Goal: Task Accomplishment & Management: Manage account settings

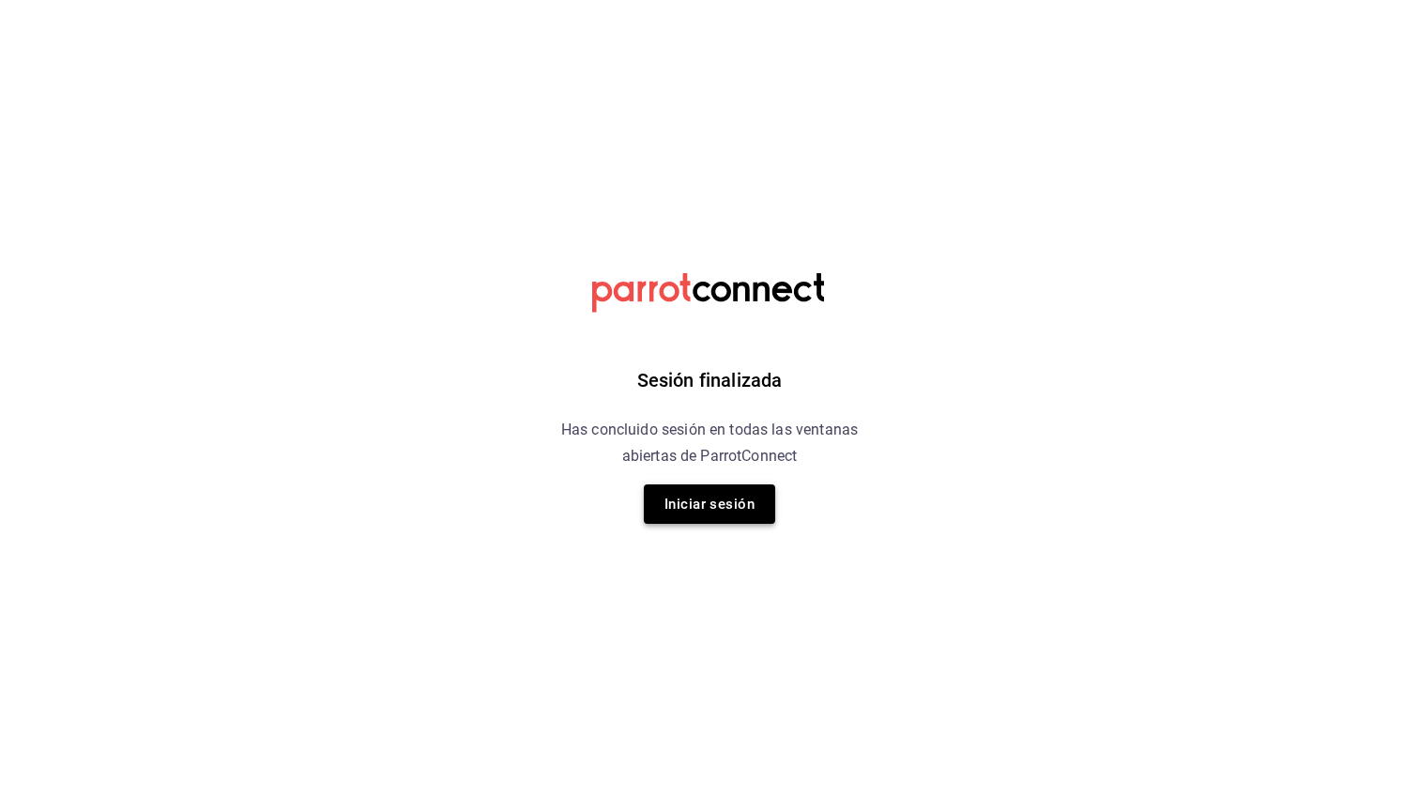
click at [678, 500] on button "Iniciar sesión" at bounding box center [709, 503] width 131 height 39
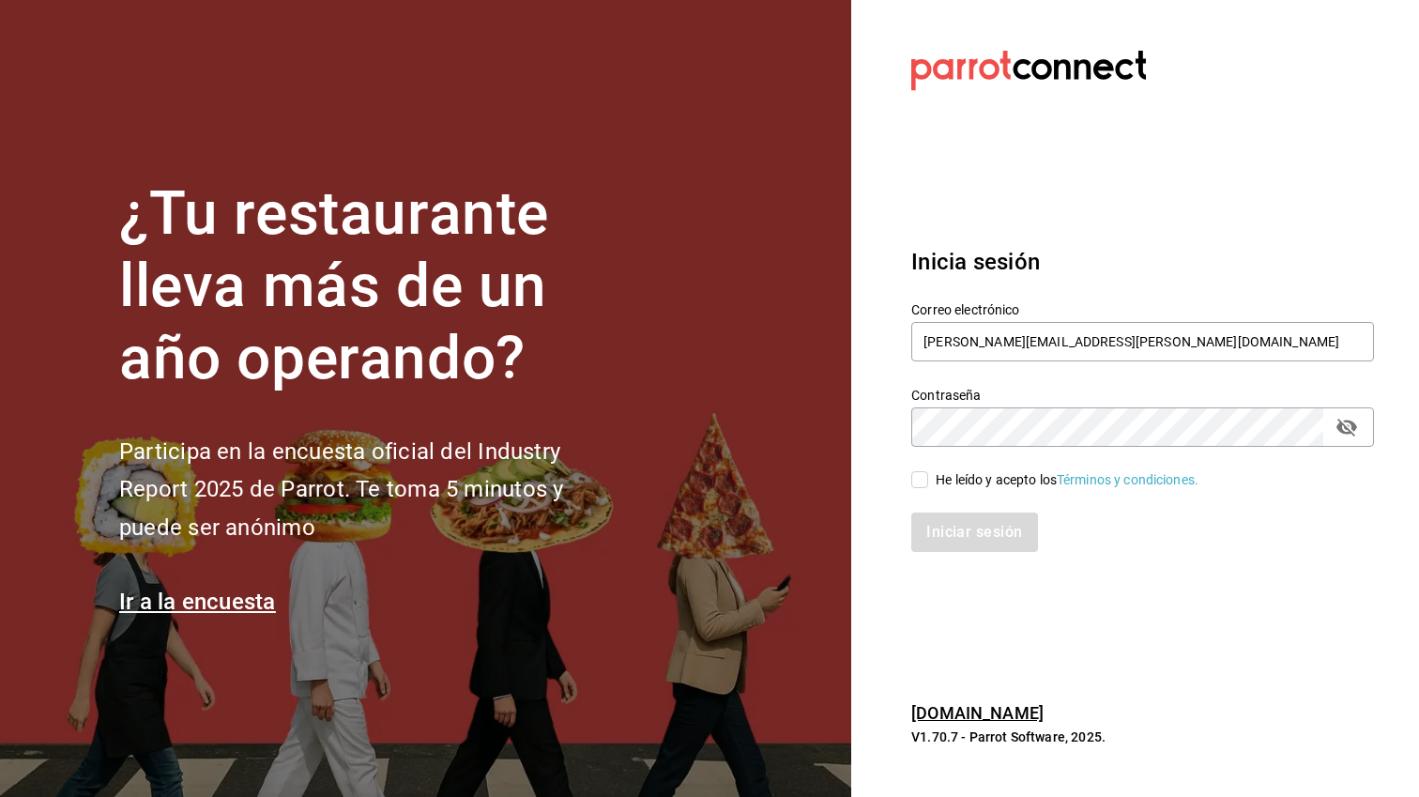
type input "ruben.leal@xix.com.mx"
click at [962, 477] on div "He leído y acepto los Términos y condiciones." at bounding box center [1067, 480] width 263 height 20
click at [928, 477] on input "He leído y acepto los Términos y condiciones." at bounding box center [919, 479] width 17 height 17
checkbox input "true"
click at [961, 547] on button "Iniciar sesión" at bounding box center [975, 532] width 128 height 39
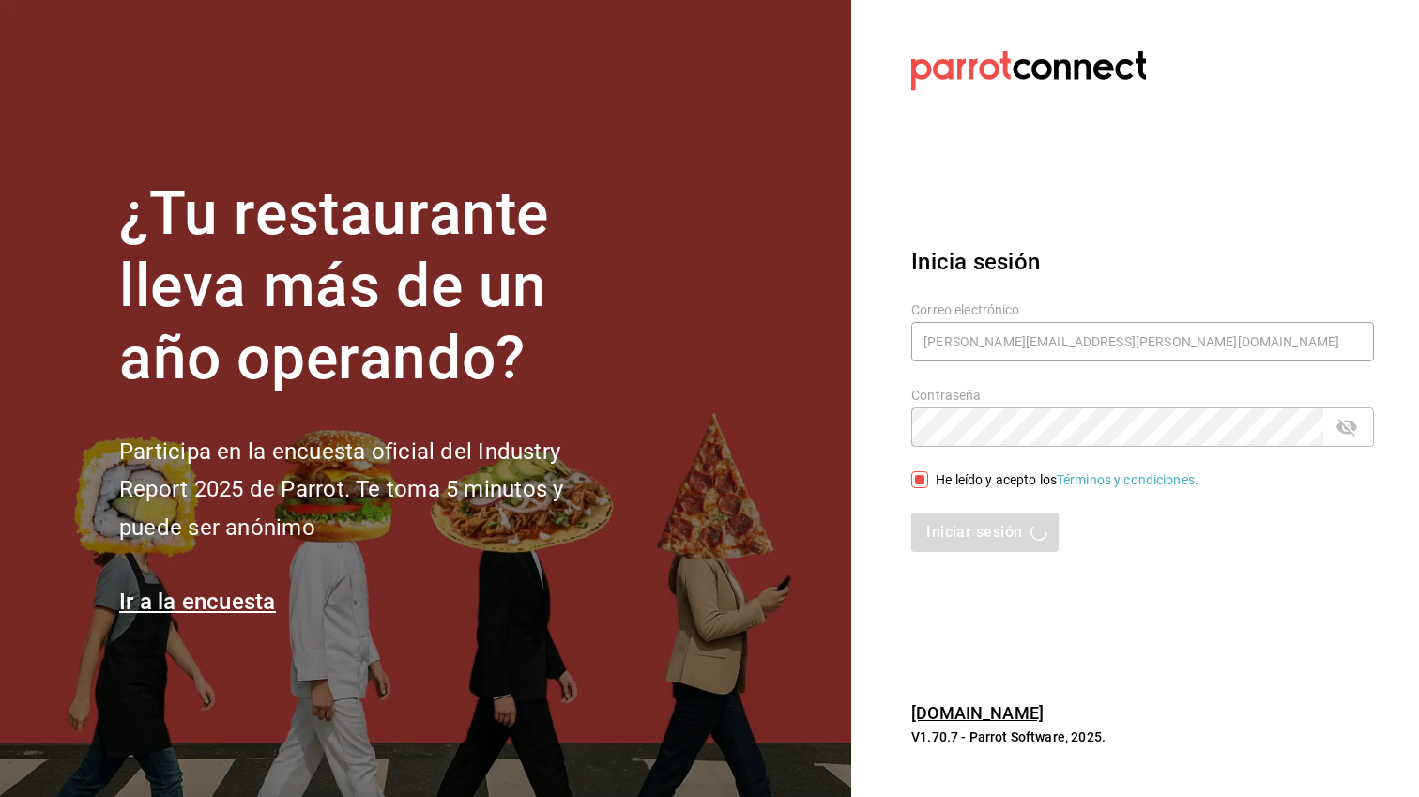
click at [343, 104] on section "¿Tu restaurante lleva más de un año operando? Participa en la encuesta oficial …" at bounding box center [425, 398] width 851 height 797
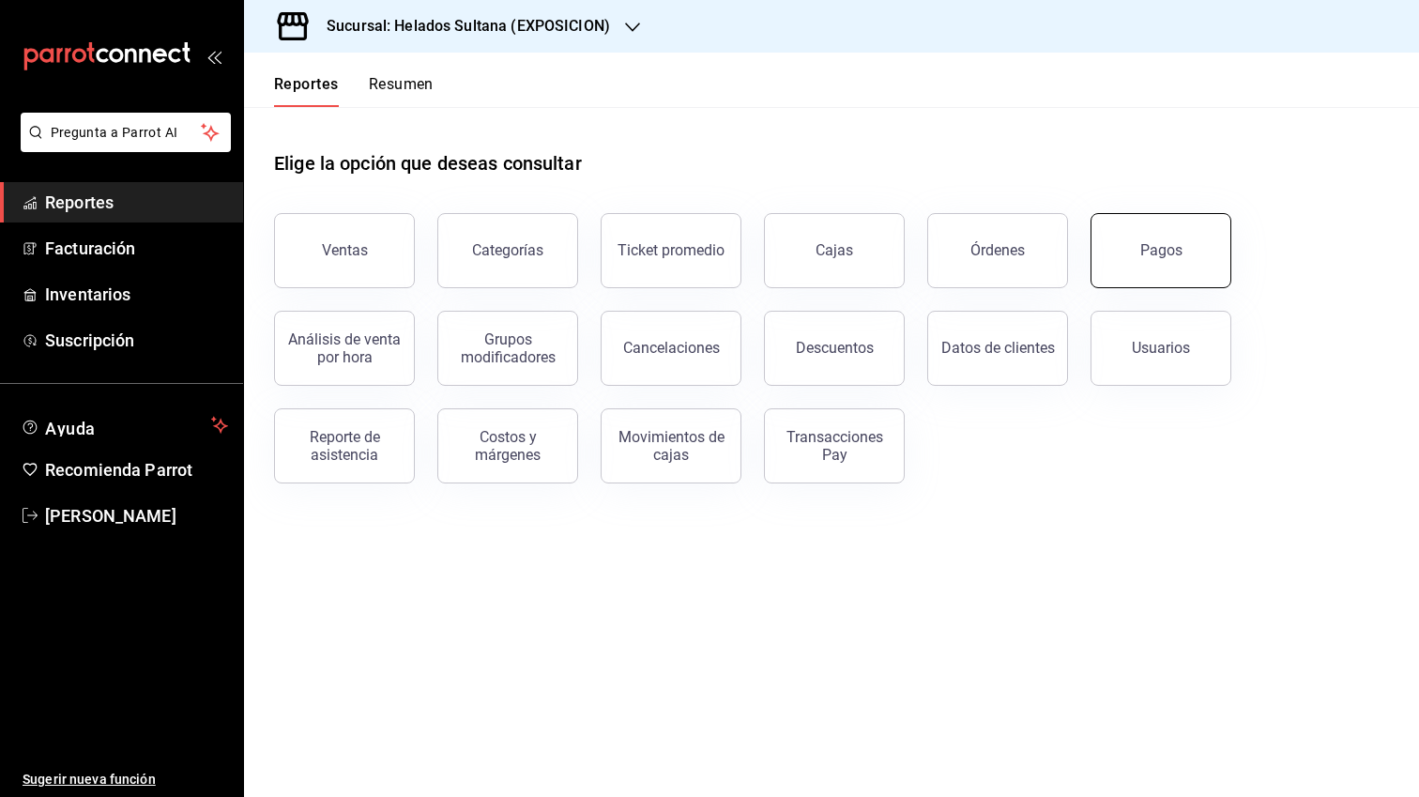
click at [1172, 253] on div "Pagos" at bounding box center [1162, 250] width 42 height 18
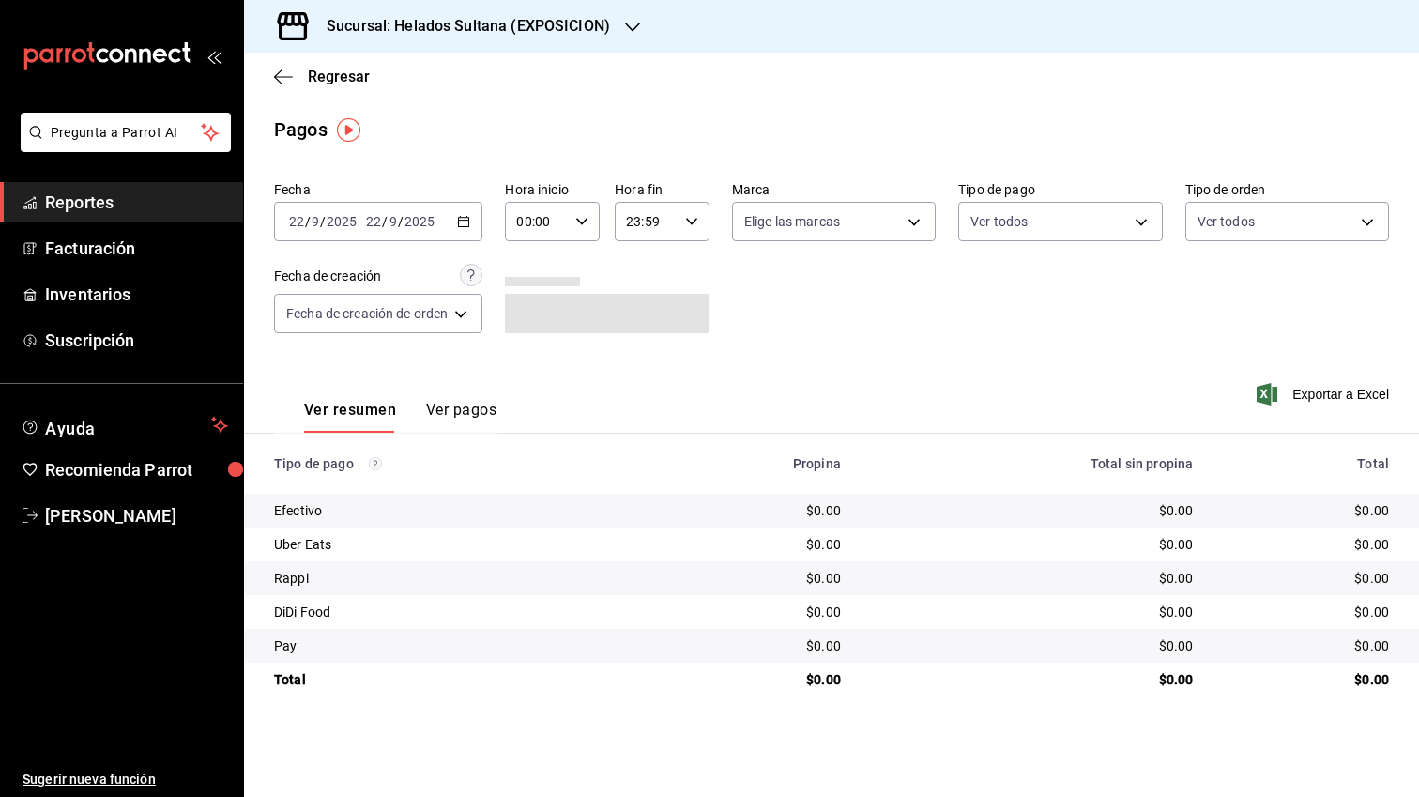
click at [522, 24] on h3 "Sucursal: Helados Sultana (EXPOSICION)" at bounding box center [461, 26] width 299 height 23
click at [467, 130] on div "Helados Sultana (VASCONCELOS)" at bounding box center [385, 124] width 252 height 20
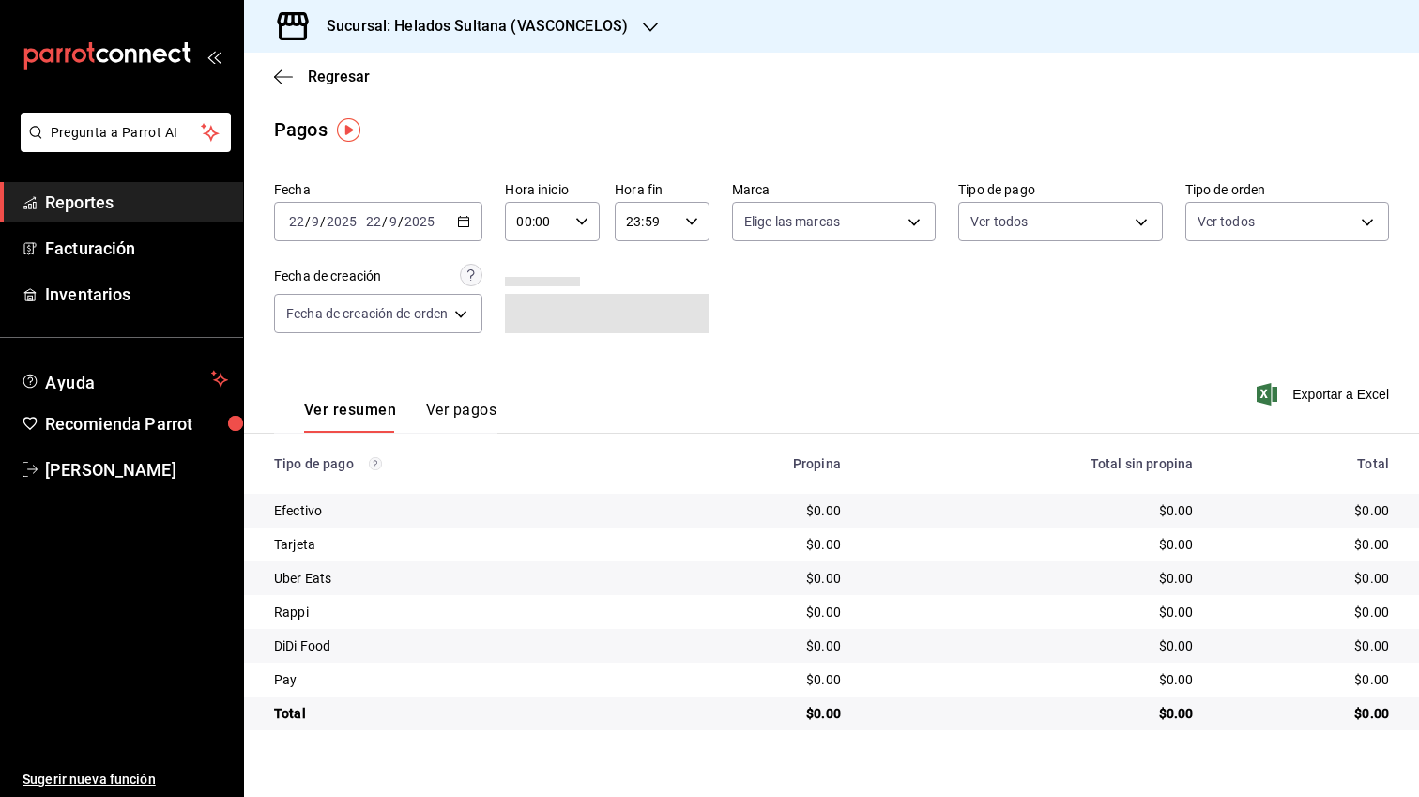
click at [472, 232] on div "[DATE] [DATE] - [DATE] [DATE]" at bounding box center [378, 221] width 208 height 39
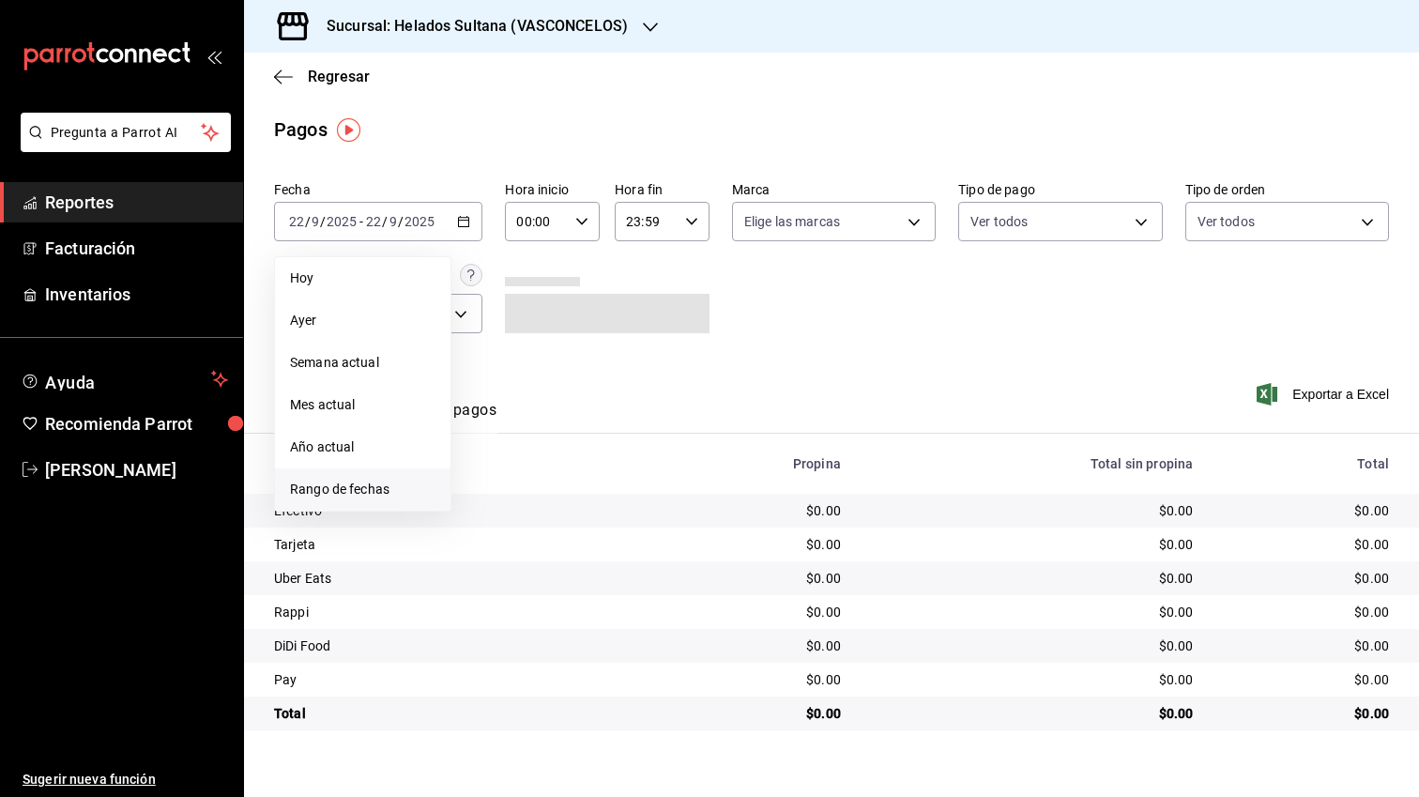
click at [380, 491] on span "Rango de fechas" at bounding box center [362, 490] width 145 height 20
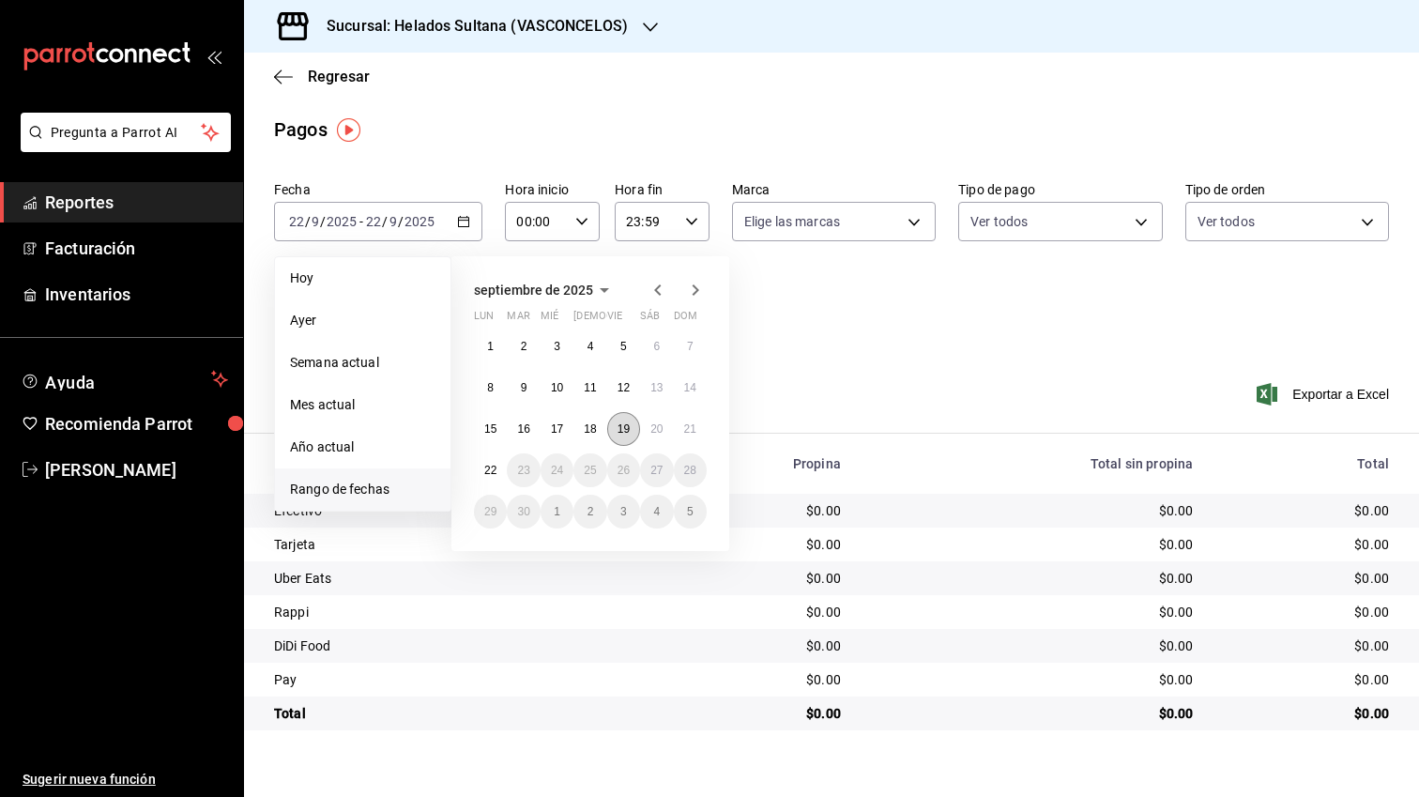
click at [620, 428] on abbr "19" at bounding box center [624, 428] width 12 height 13
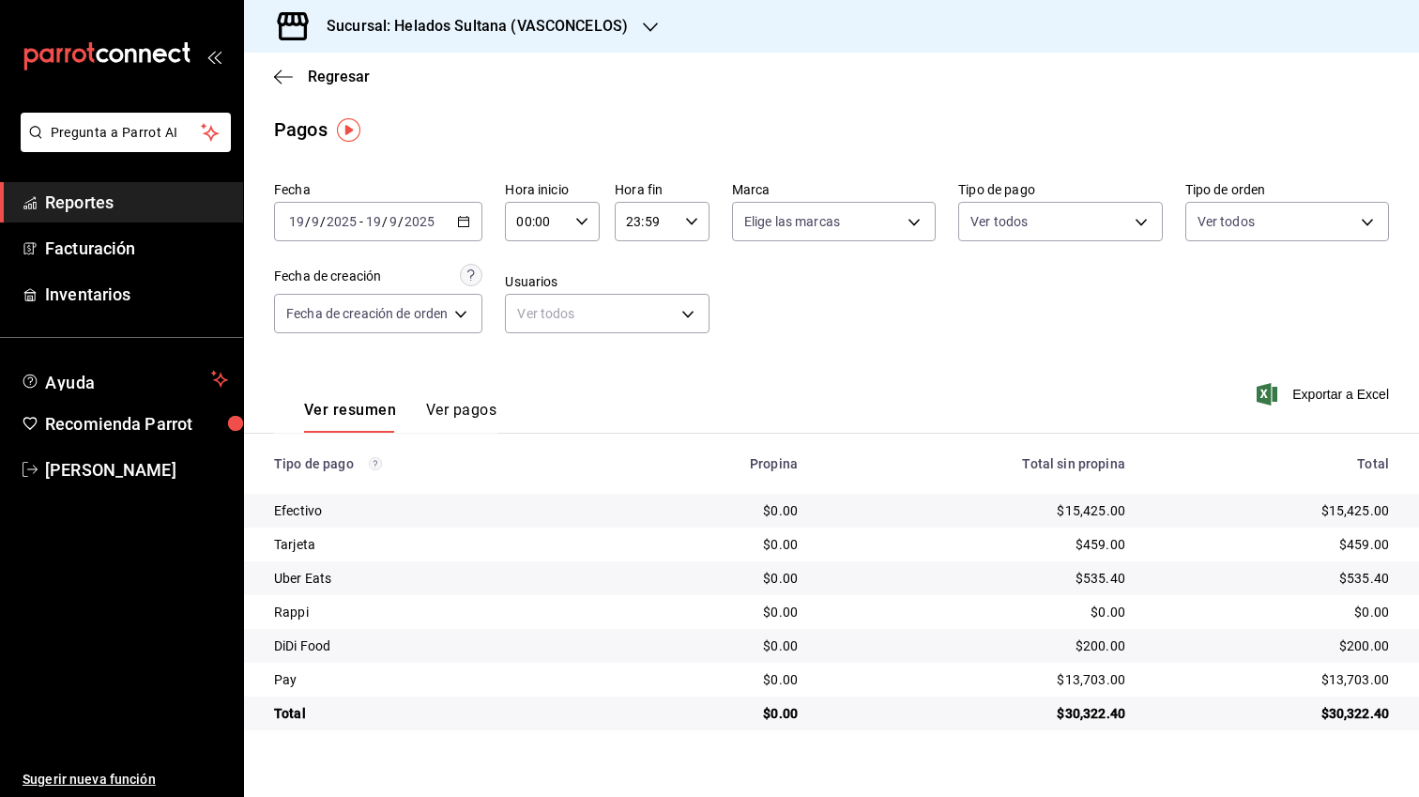
click at [467, 217] on icon "button" at bounding box center [463, 221] width 13 height 13
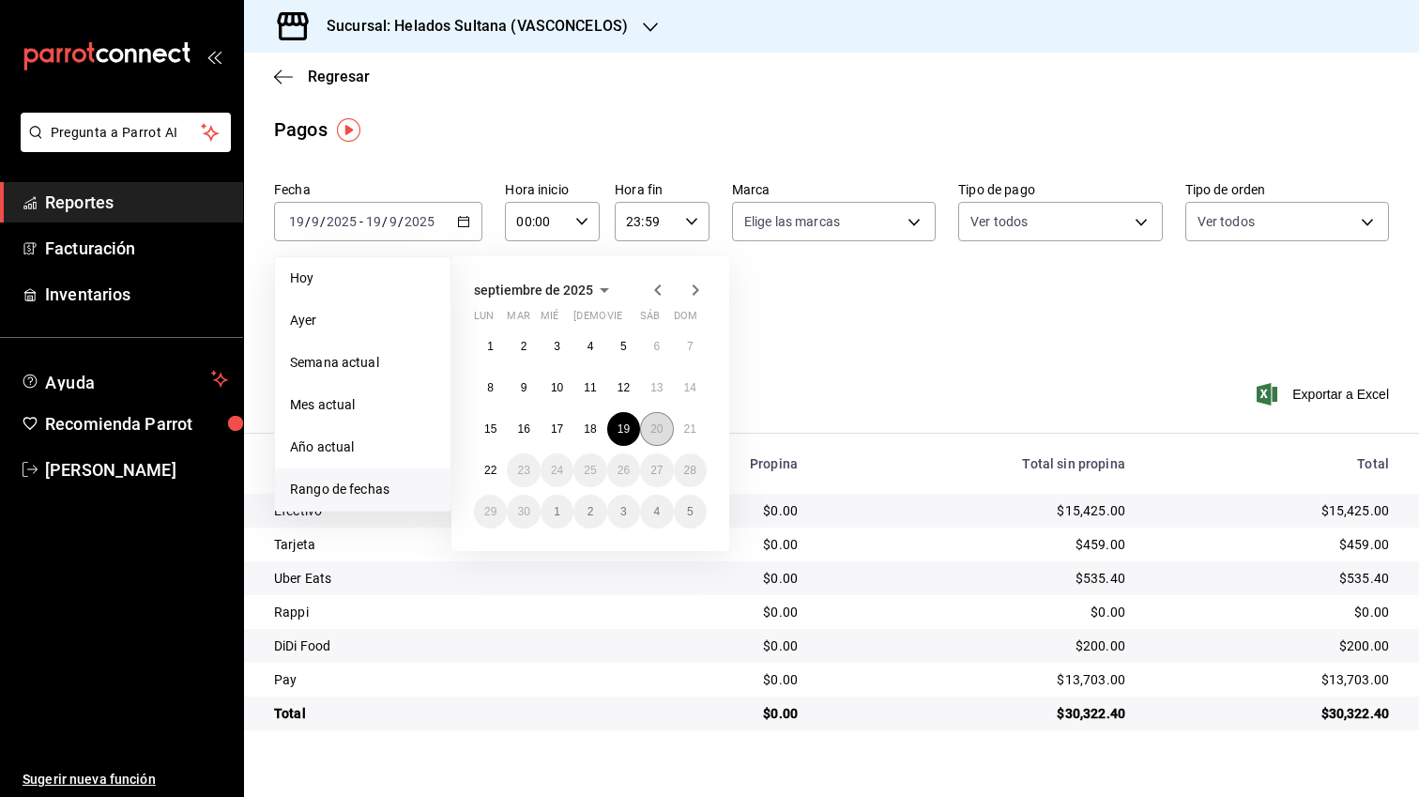
click at [651, 436] on abbr "20" at bounding box center [657, 428] width 12 height 13
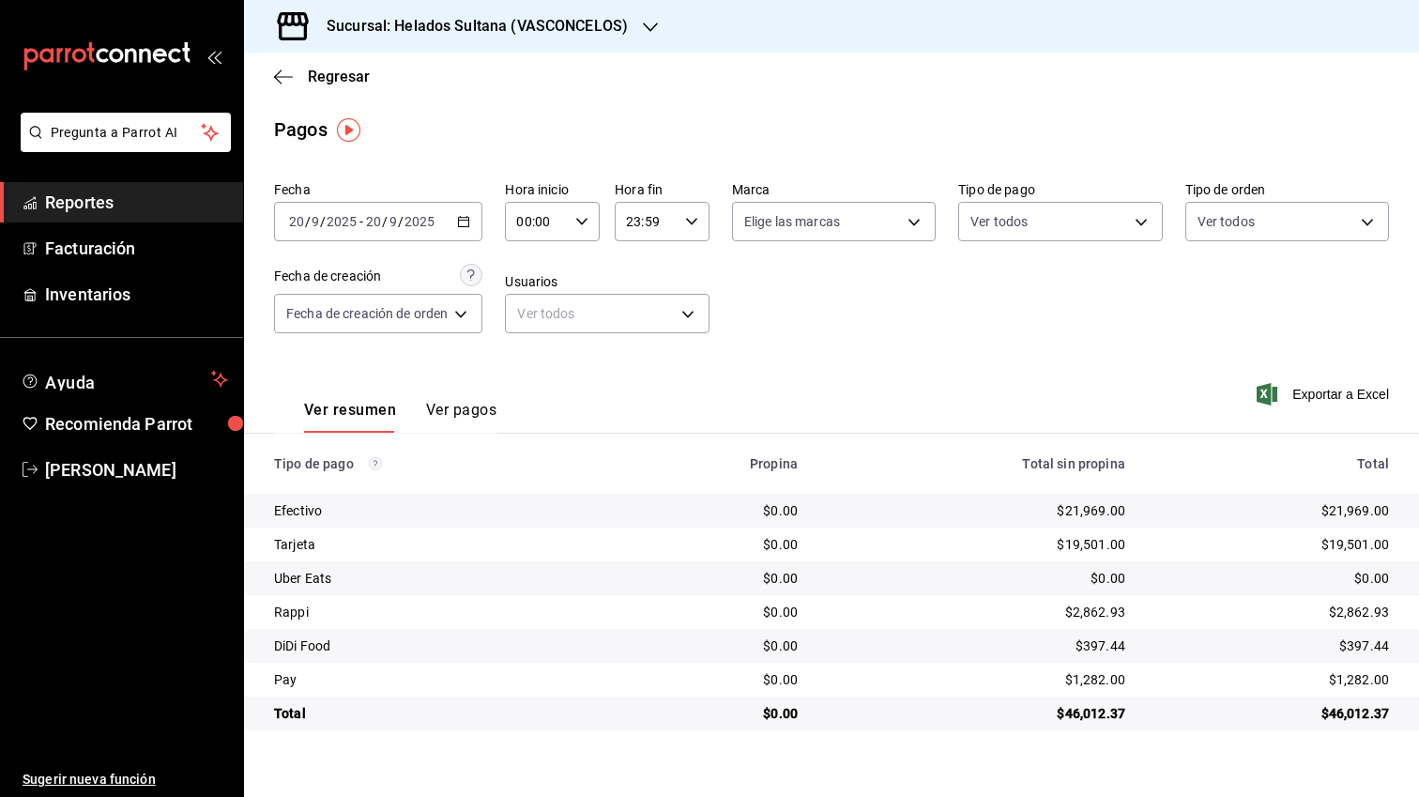
click at [463, 218] on \(Stroke\) "button" at bounding box center [463, 222] width 11 height 10
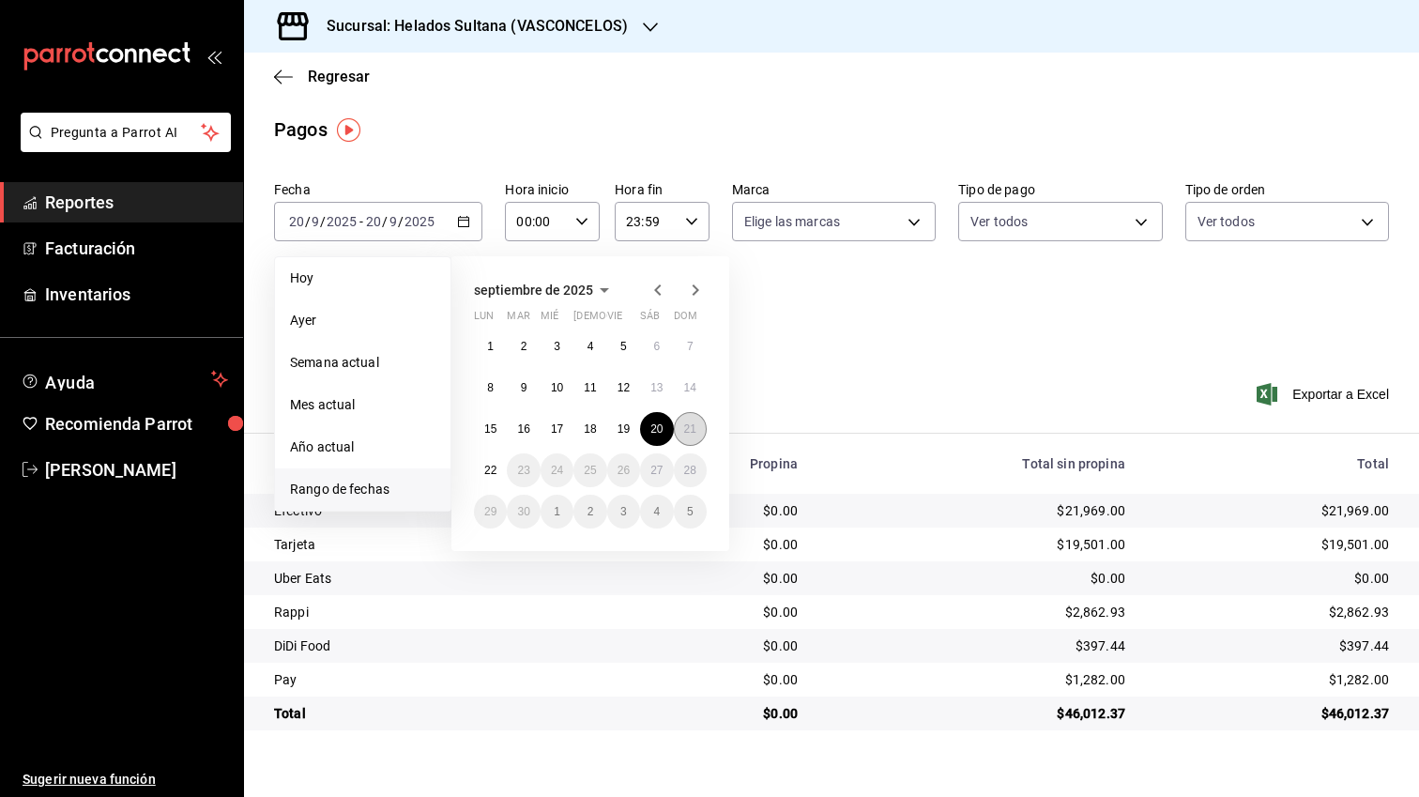
click at [679, 422] on button "21" at bounding box center [690, 429] width 33 height 34
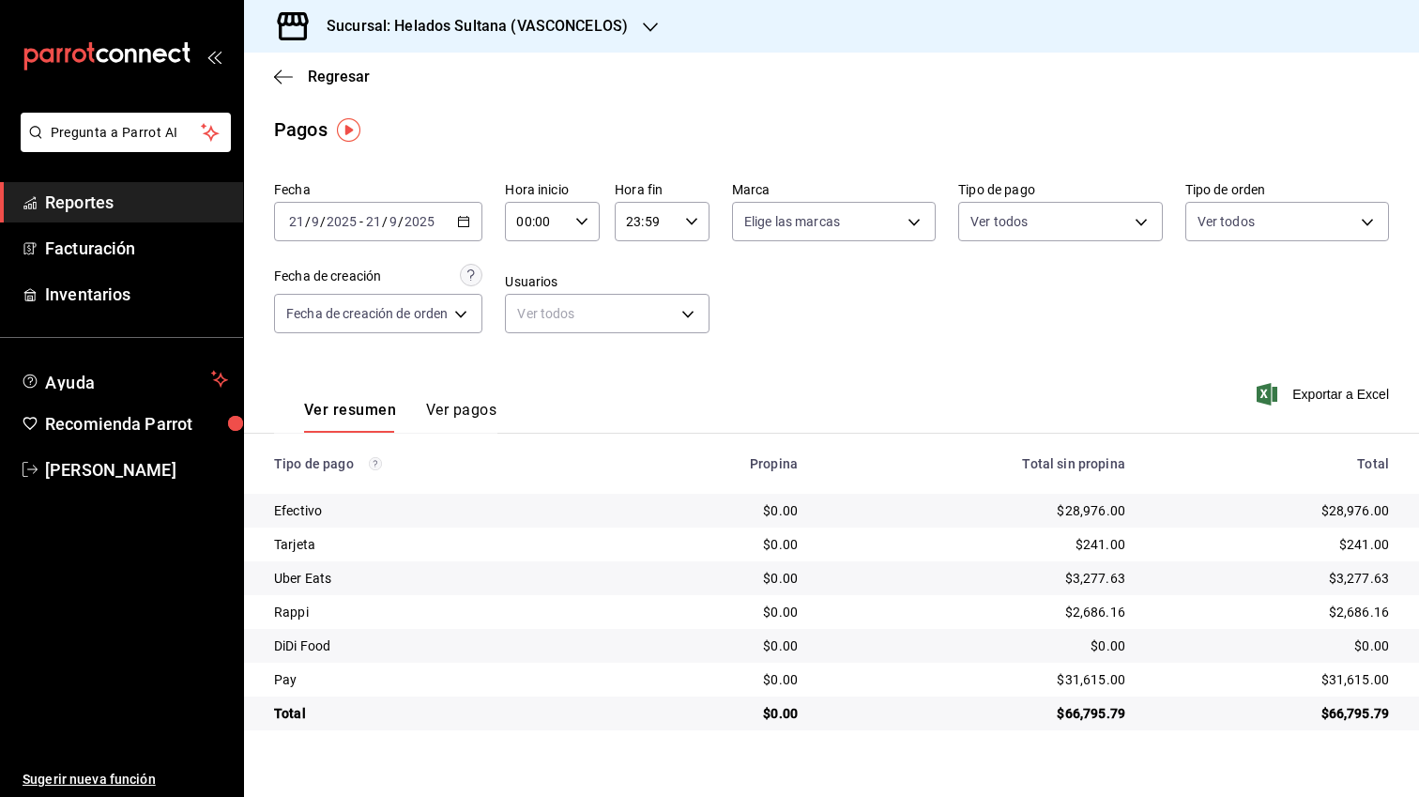
click at [482, 226] on div "[DATE] [DATE] - [DATE] [DATE]" at bounding box center [378, 221] width 208 height 39
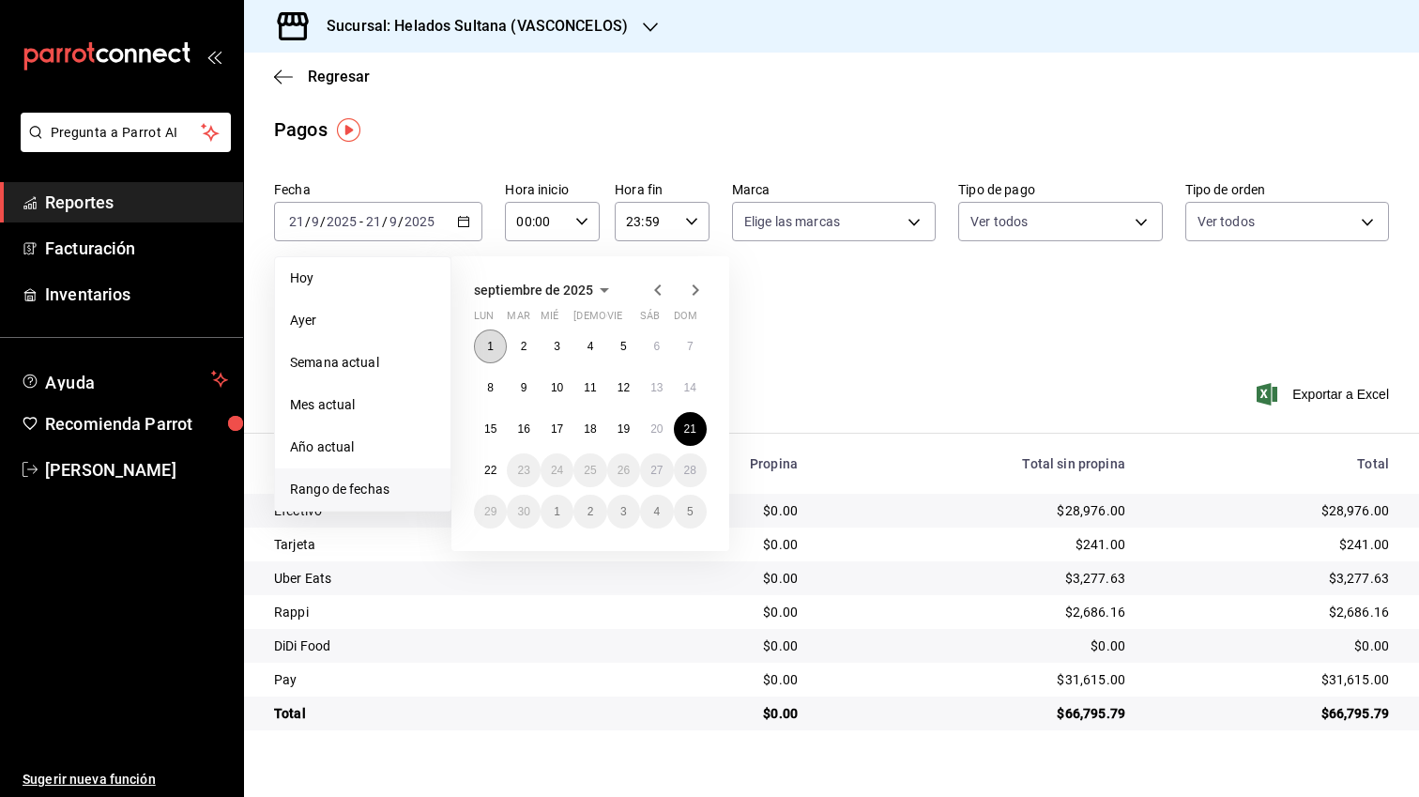
click at [483, 345] on button "1" at bounding box center [490, 346] width 33 height 34
click at [691, 446] on div "1 2 3 4 5 6 7 8 9 10 11 12 13 14 15 16 17 18 19 20 21 22 23 24 25 26 27 28 29 3…" at bounding box center [590, 428] width 233 height 199
click at [697, 427] on abbr "21" at bounding box center [690, 428] width 12 height 13
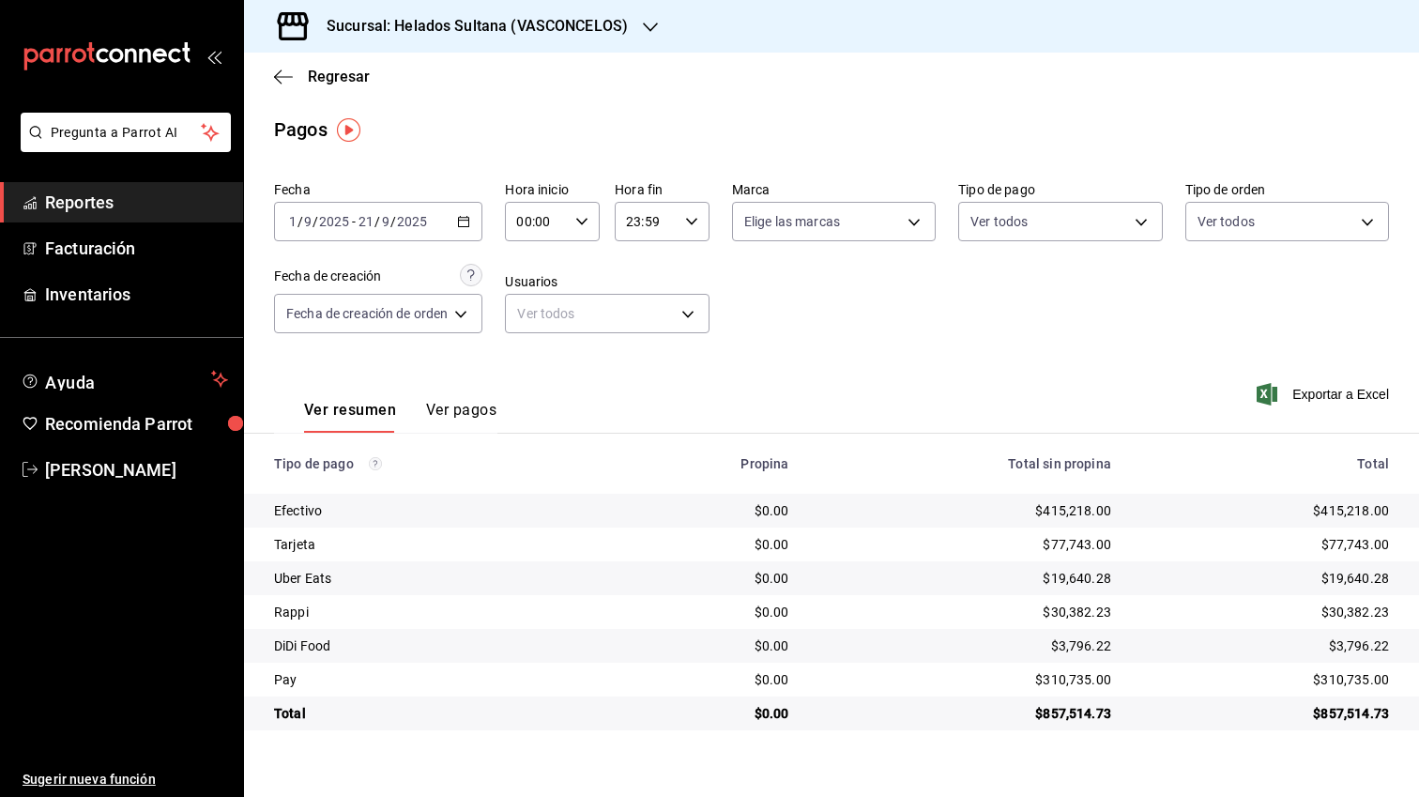
click at [453, 222] on div "[DATE] [DATE] - [DATE] [DATE]" at bounding box center [378, 221] width 208 height 39
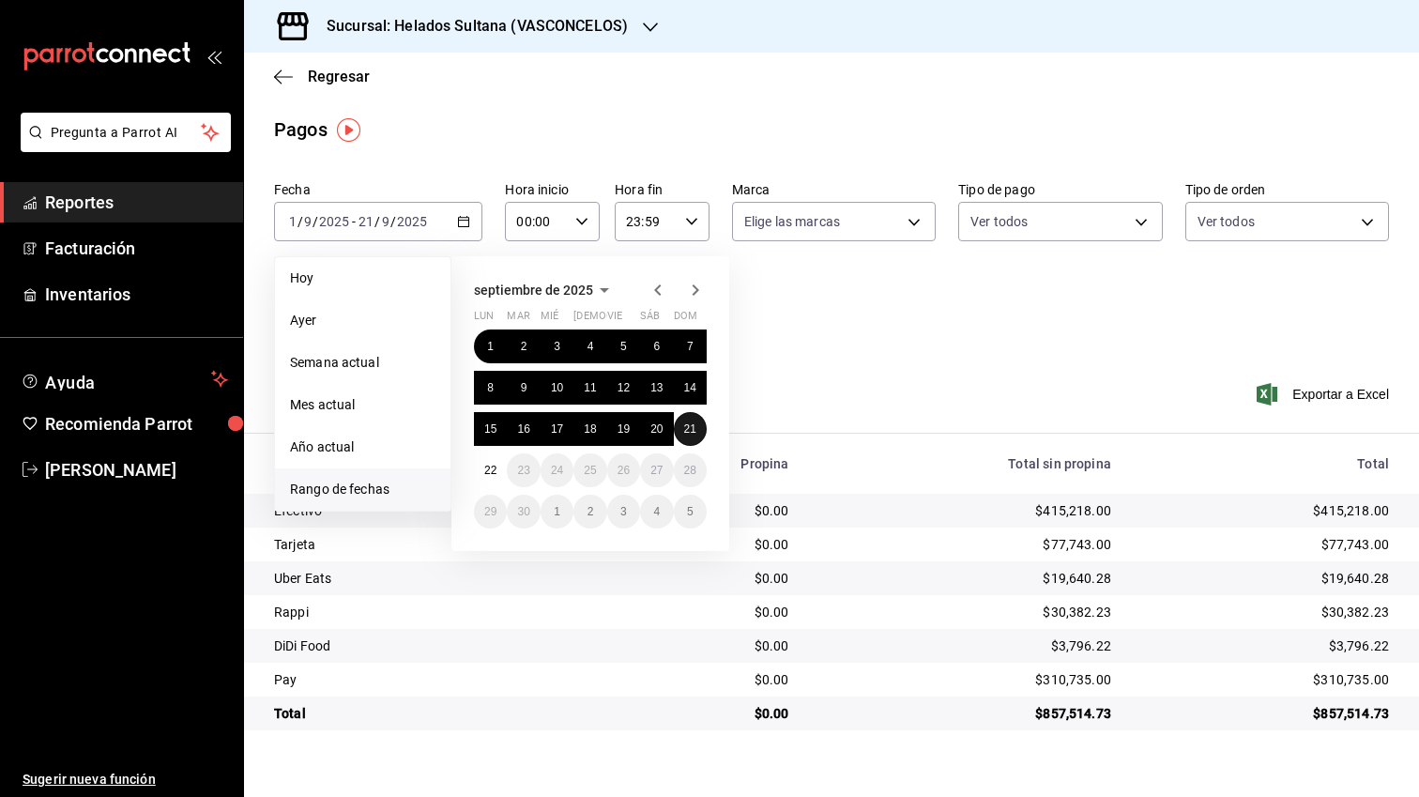
click at [684, 429] on abbr "21" at bounding box center [690, 428] width 12 height 13
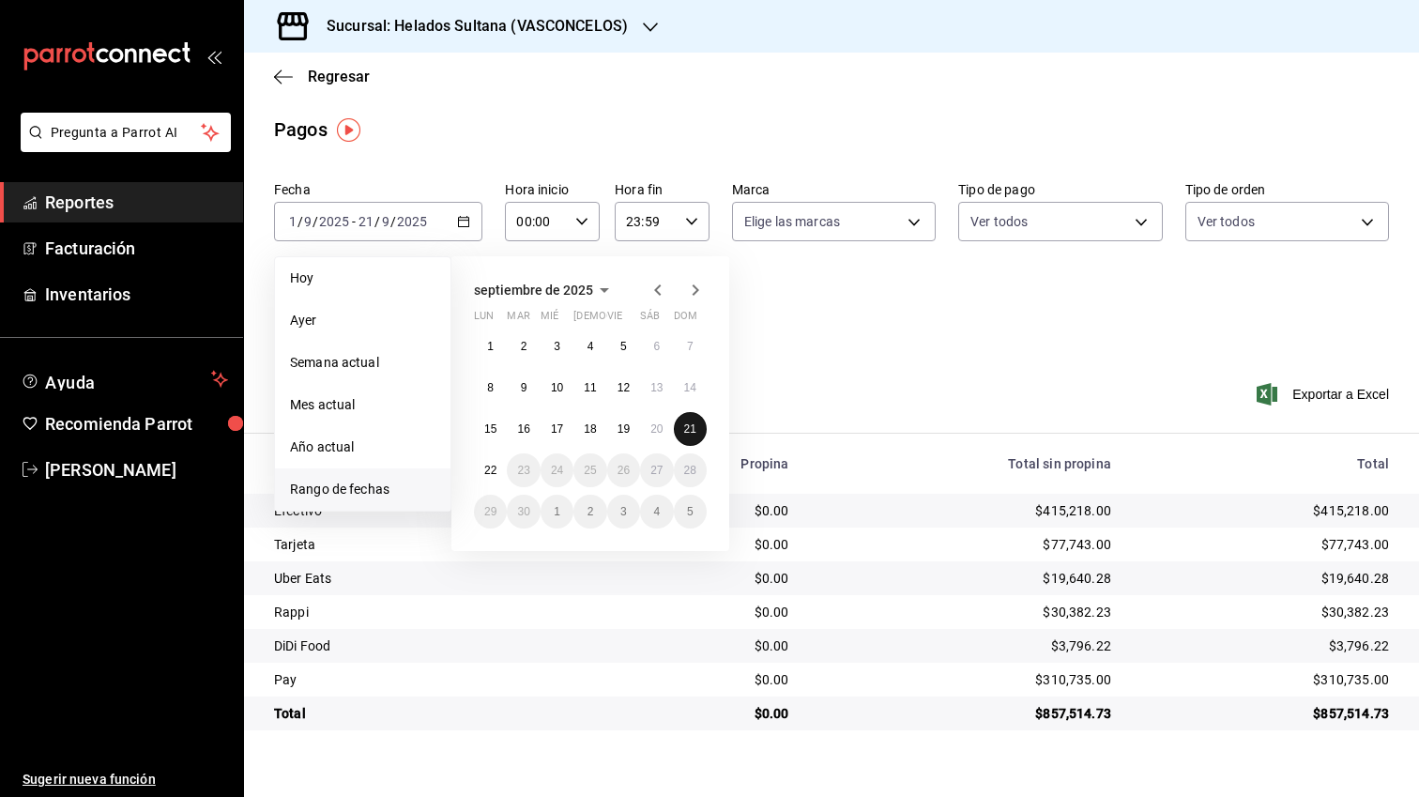
click at [684, 429] on abbr "21" at bounding box center [690, 428] width 12 height 13
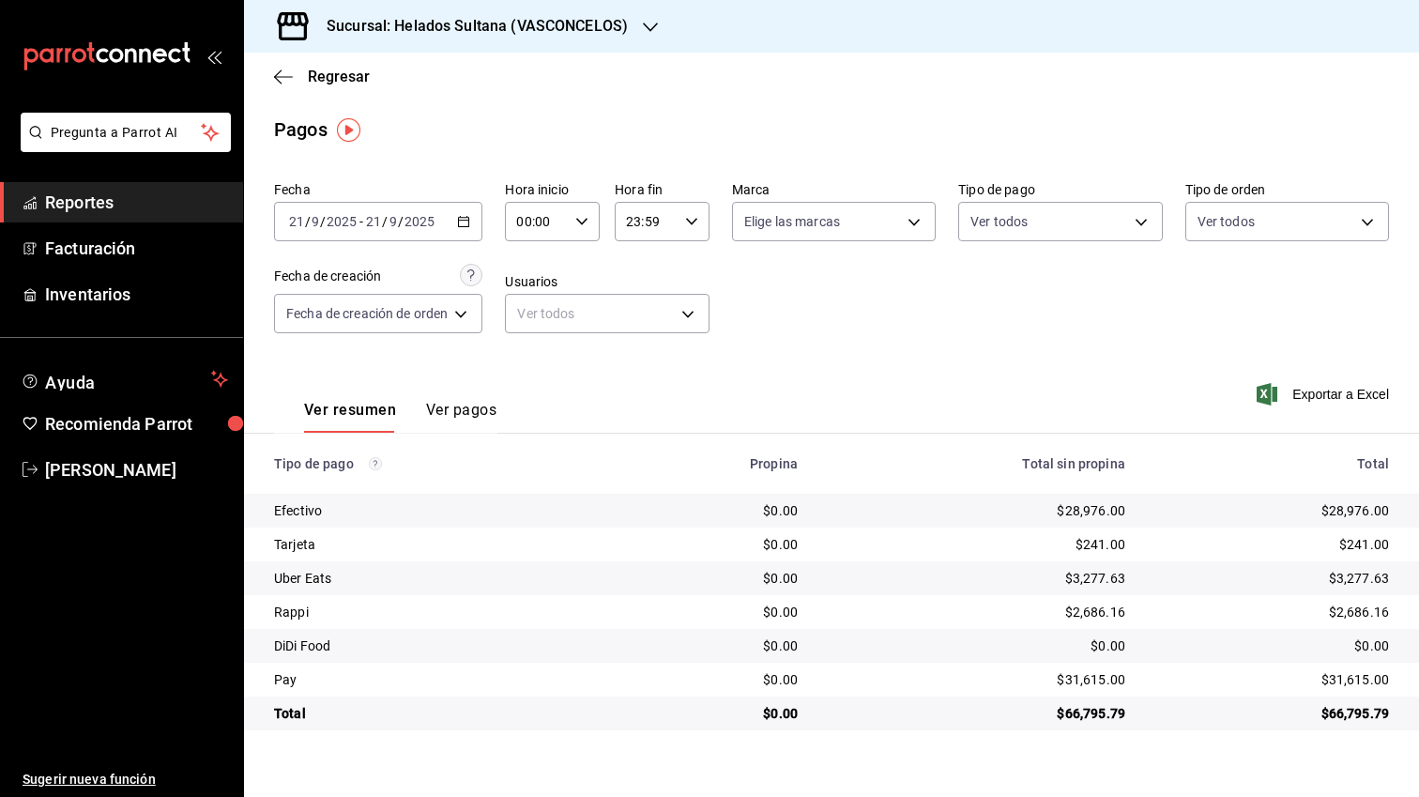
click at [469, 222] on icon "button" at bounding box center [463, 221] width 13 height 13
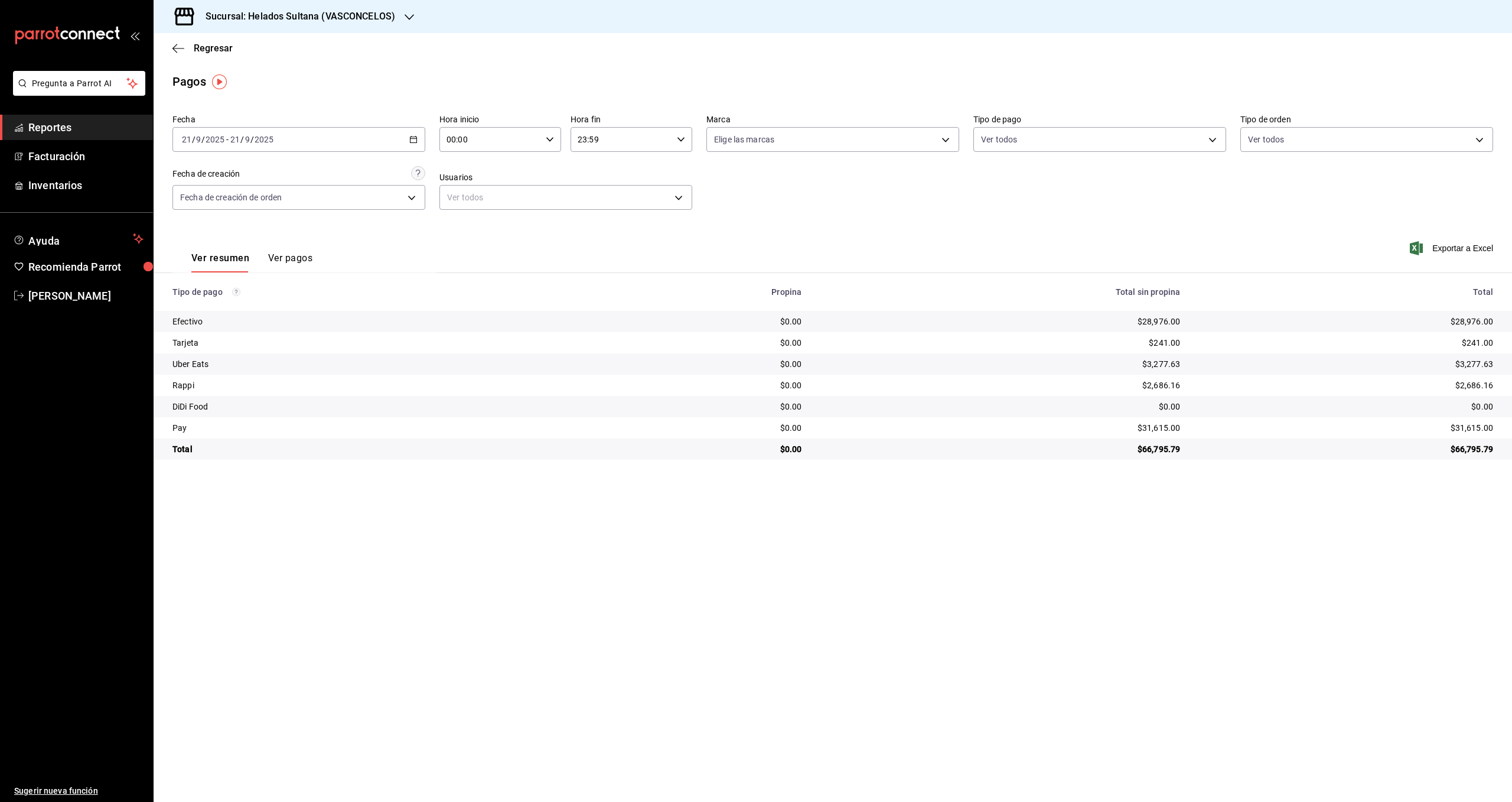
click at [92, 131] on span "Reportes" at bounding box center [86, 127] width 115 height 16
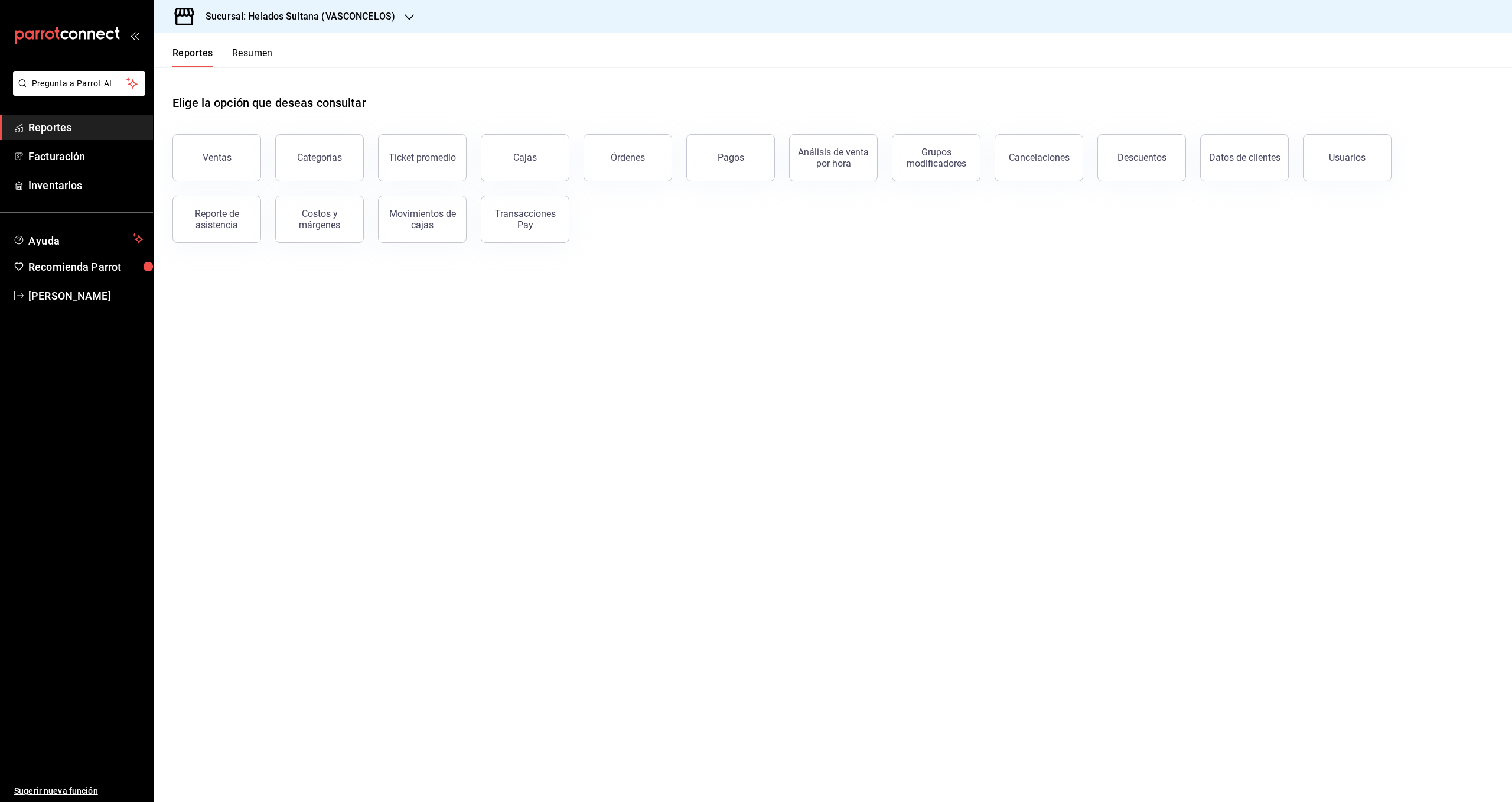
click at [76, 128] on span "Reportes" at bounding box center [86, 127] width 115 height 16
click at [527, 227] on div "Transacciones Pay" at bounding box center [525, 219] width 73 height 23
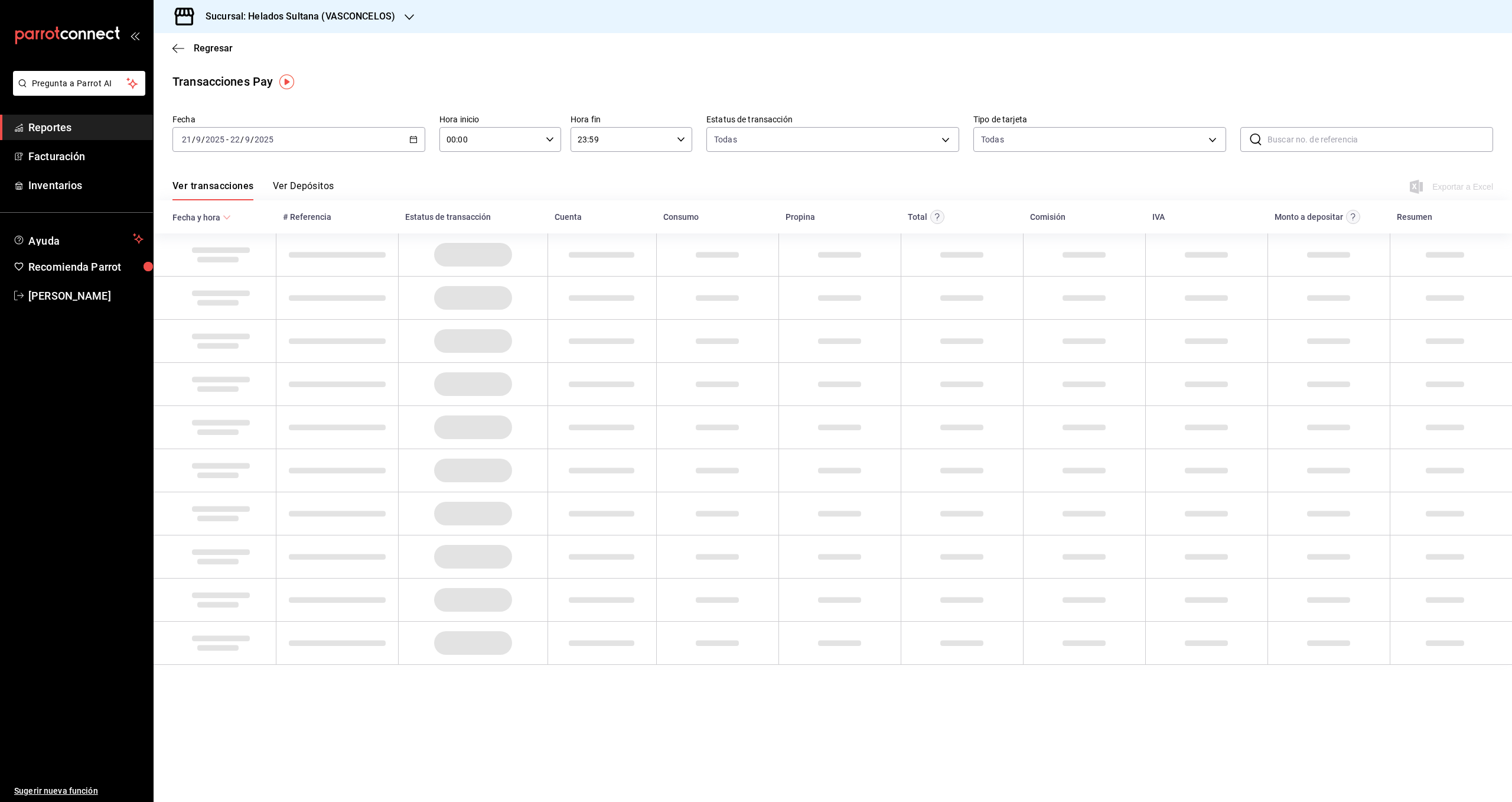
click at [323, 183] on button "Ver Depósitos" at bounding box center [304, 190] width 62 height 20
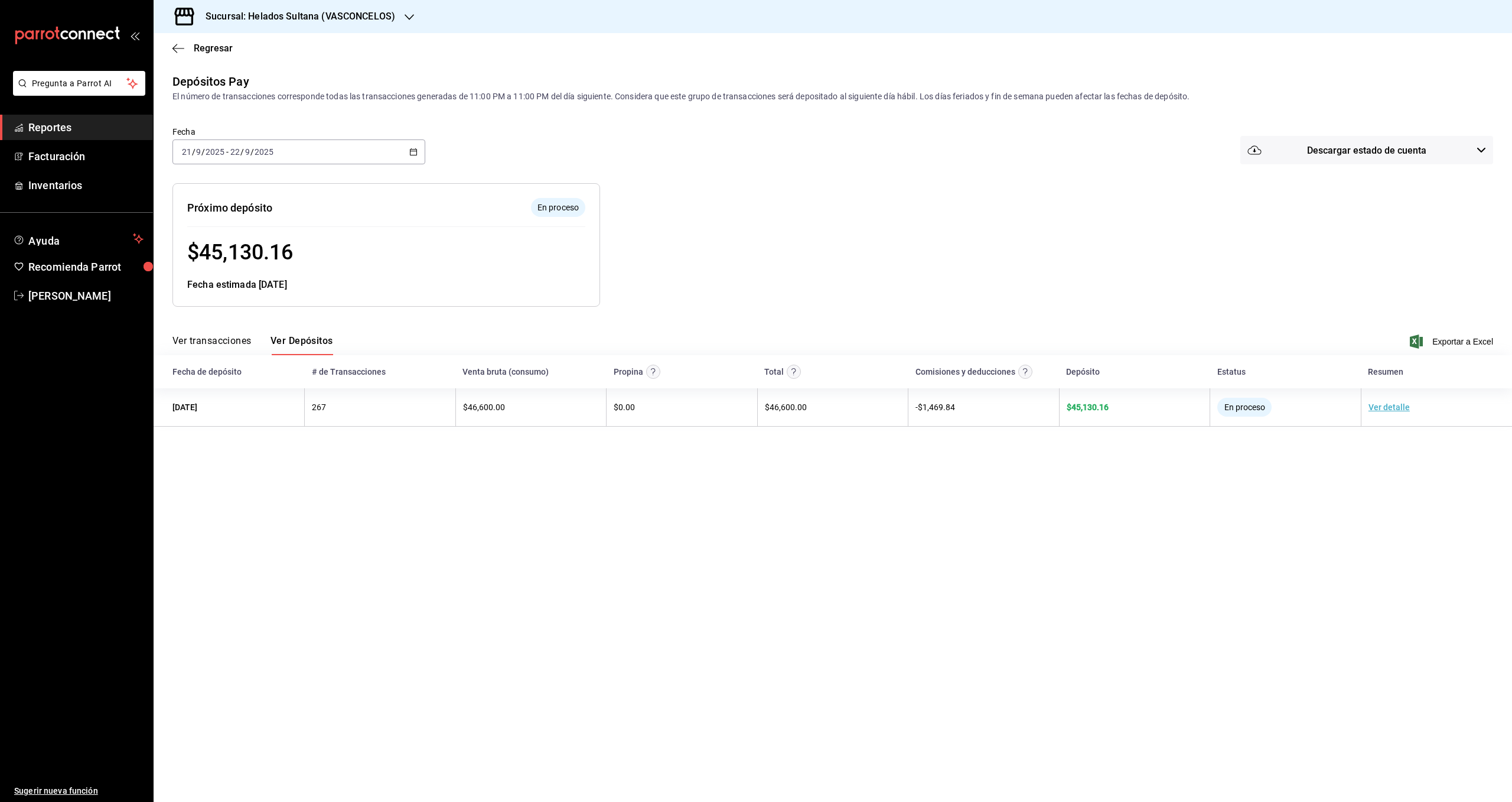
click at [48, 125] on span "Reportes" at bounding box center [86, 127] width 115 height 16
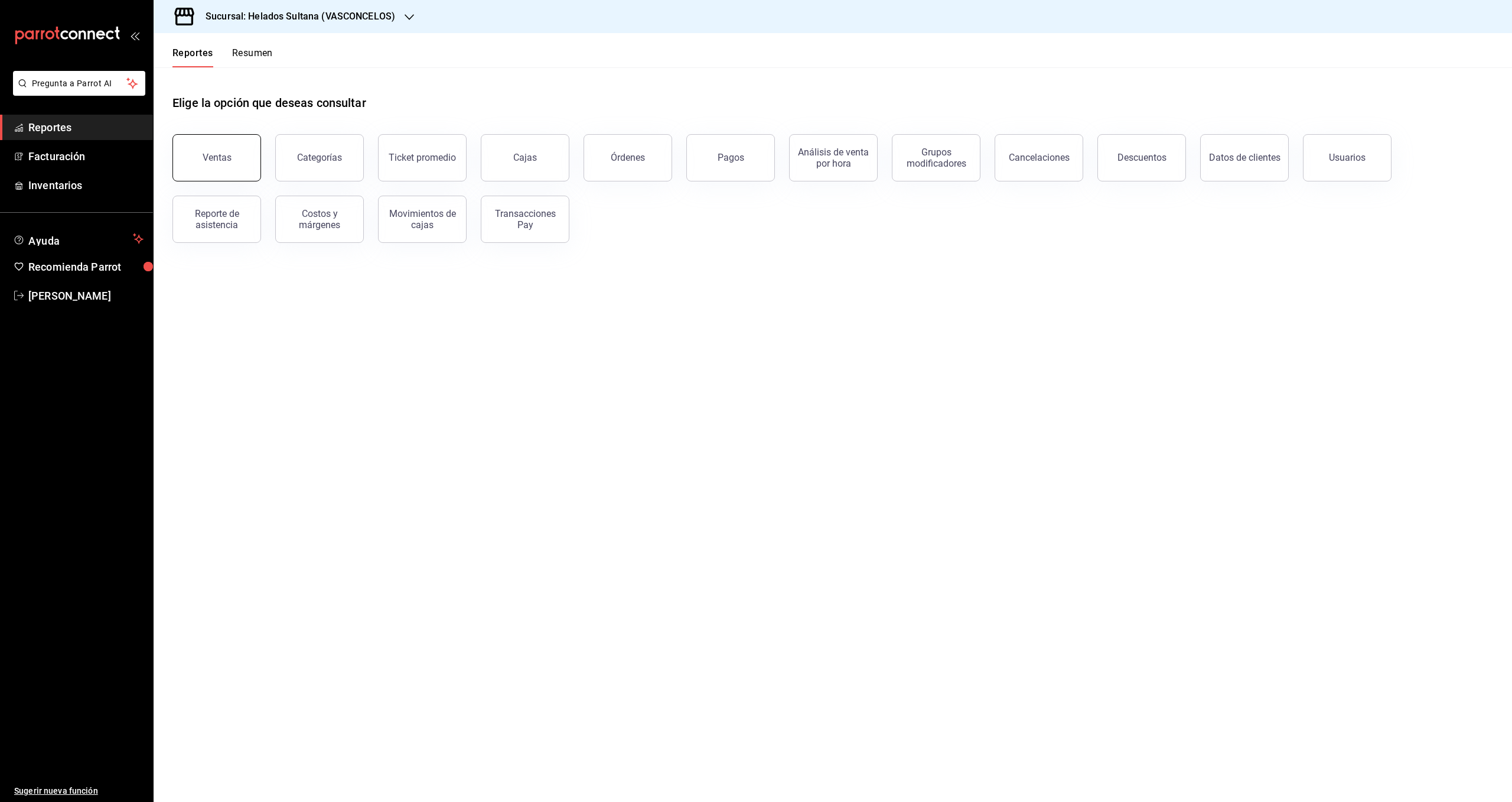
click at [238, 167] on button "Ventas" at bounding box center [216, 157] width 89 height 47
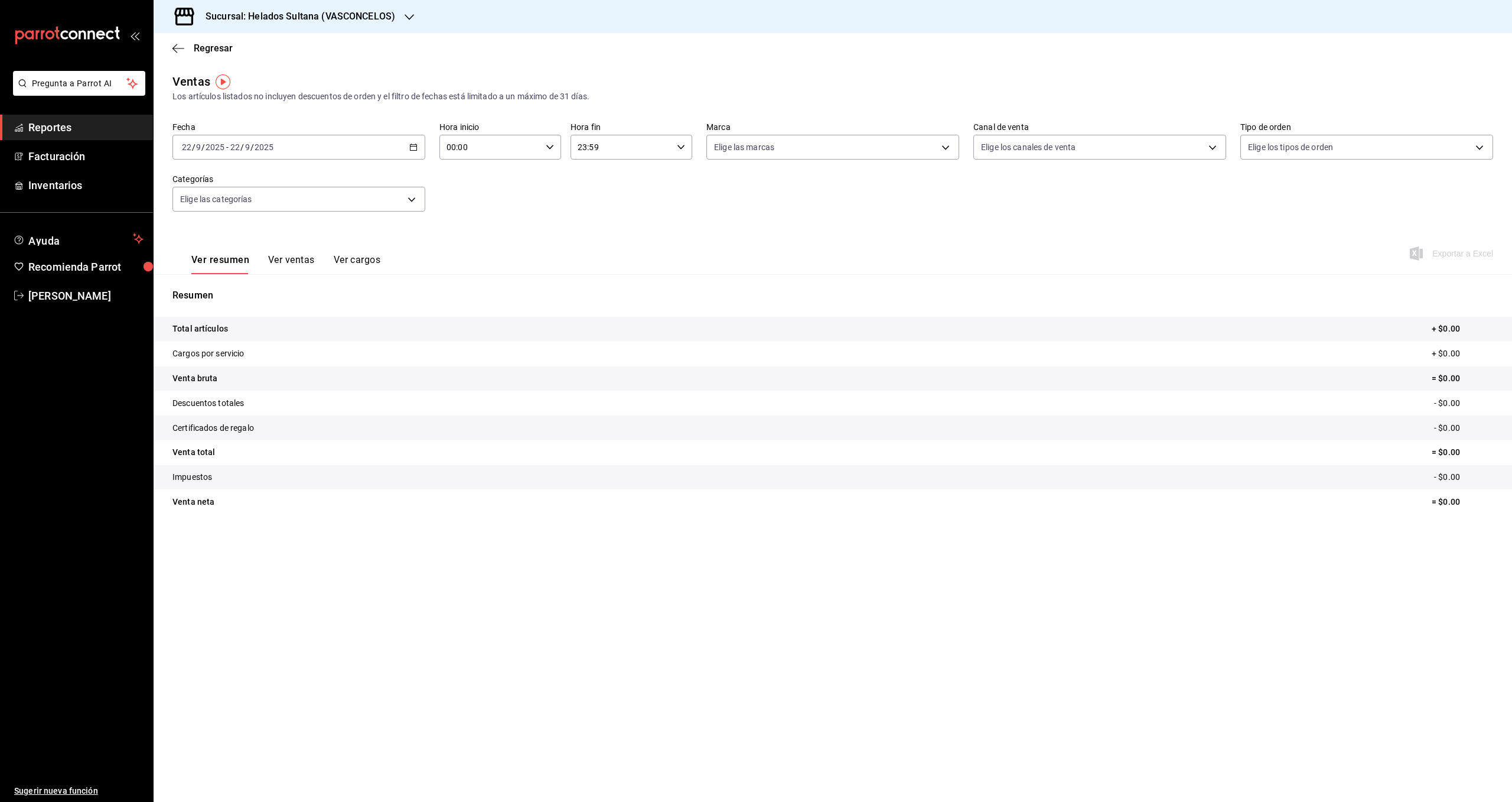
click at [362, 149] on div "[DATE] [DATE] - [DATE] [DATE]" at bounding box center [299, 147] width 253 height 25
click at [220, 291] on span "Rango de fechas" at bounding box center [228, 290] width 91 height 13
click at [296, 225] on div "[DATE] lun mar mié jue vie sáb dom 1 2 3 4 5 6 7 8 9 10 11 12 13 14 15 16 17 18…" at bounding box center [372, 261] width 175 height 186
click at [304, 227] on button "1" at bounding box center [308, 226] width 21 height 21
click at [435, 280] on abbr "21" at bounding box center [434, 278] width 8 height 8
